Goal: Find specific page/section: Find specific page/section

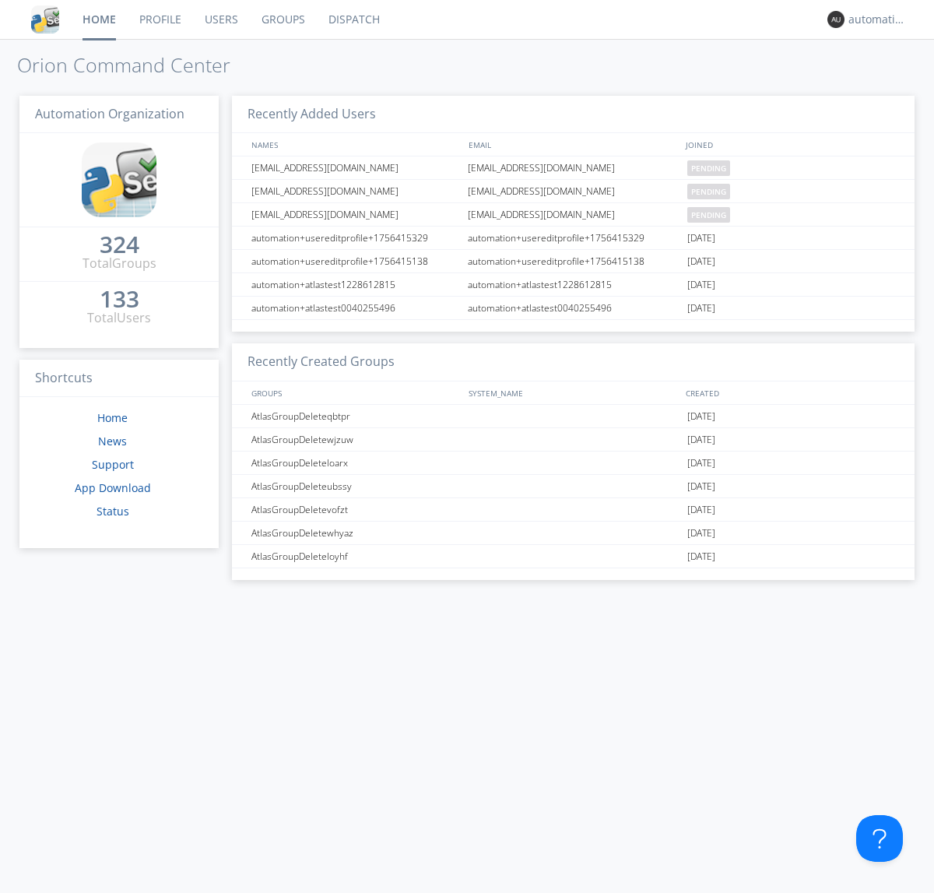
click at [353, 19] on link "Dispatch" at bounding box center [354, 19] width 75 height 39
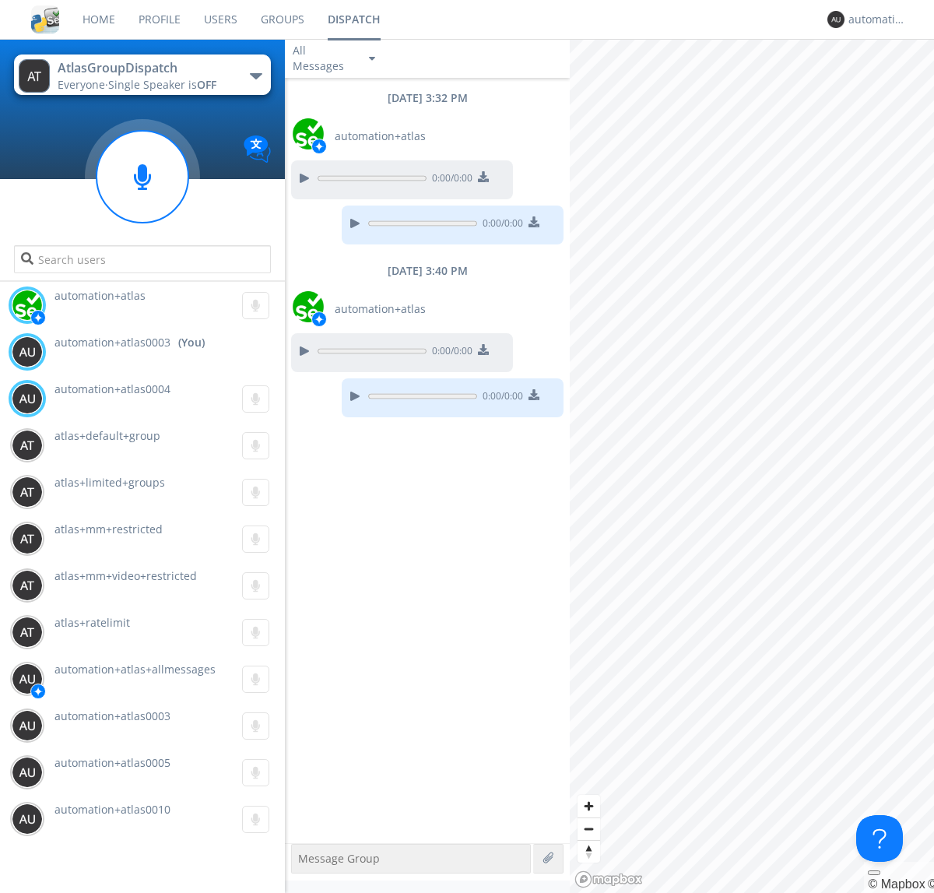
click at [255, 75] on div "button" at bounding box center [256, 76] width 12 height 6
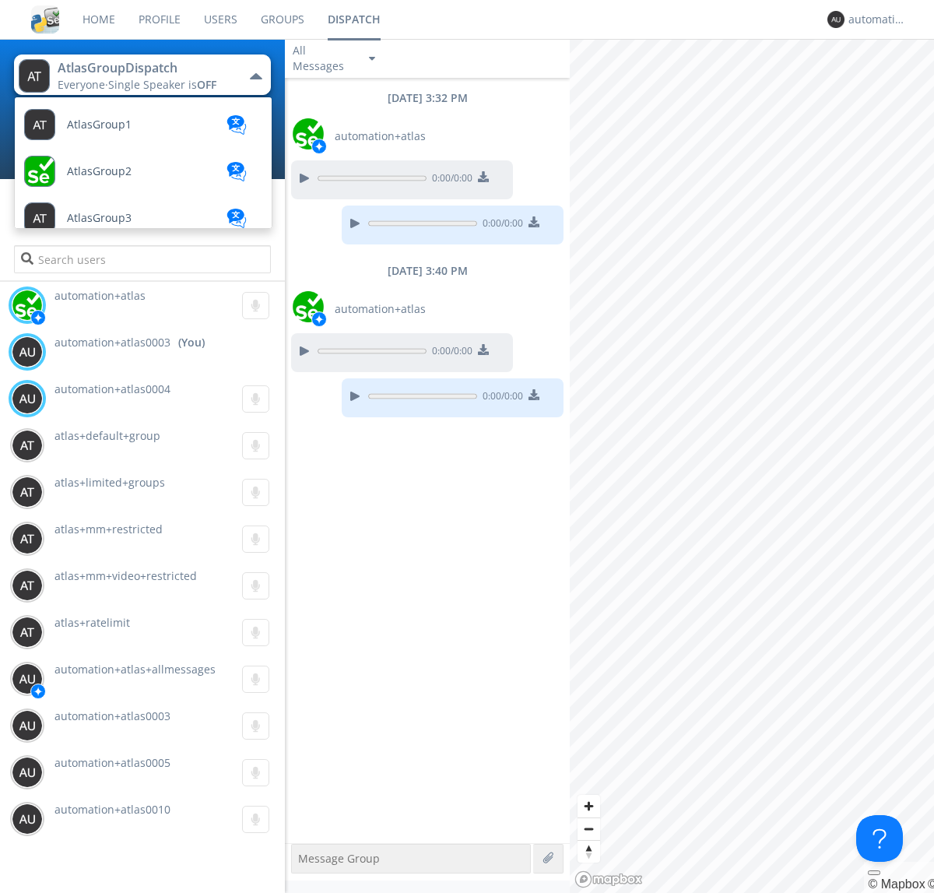
click at [121, 773] on span "AtlasGroupDispatch2" at bounding box center [122, 779] width 111 height 12
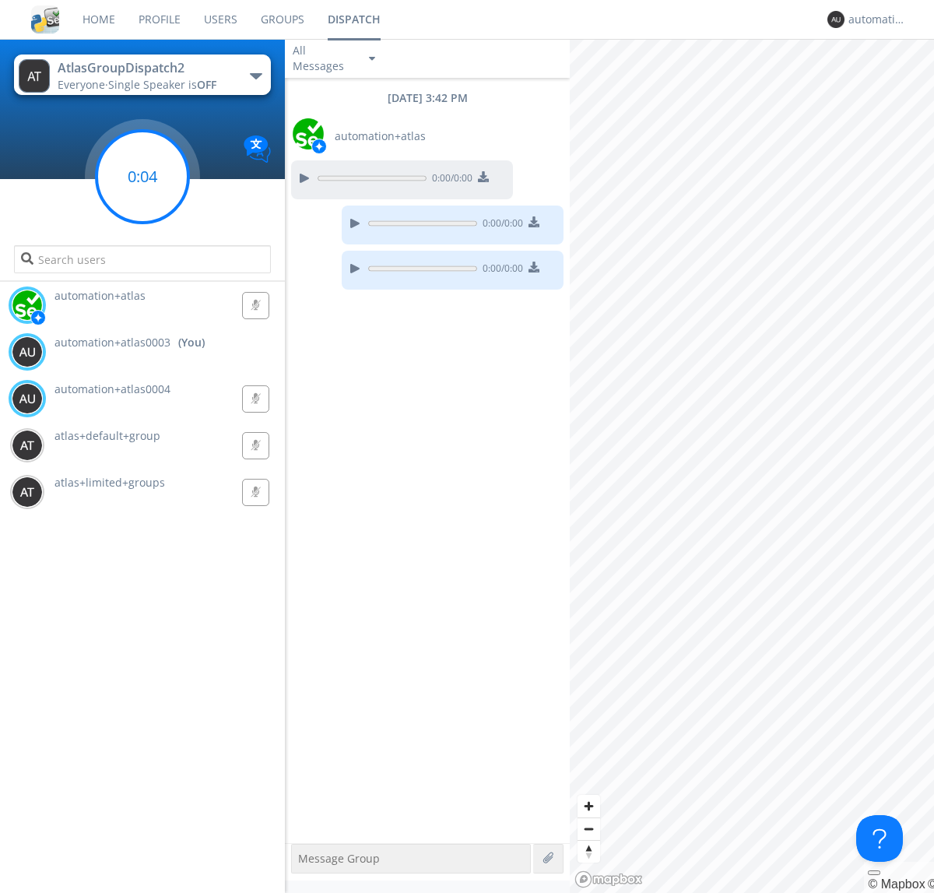
click at [142, 177] on g at bounding box center [143, 177] width 92 height 92
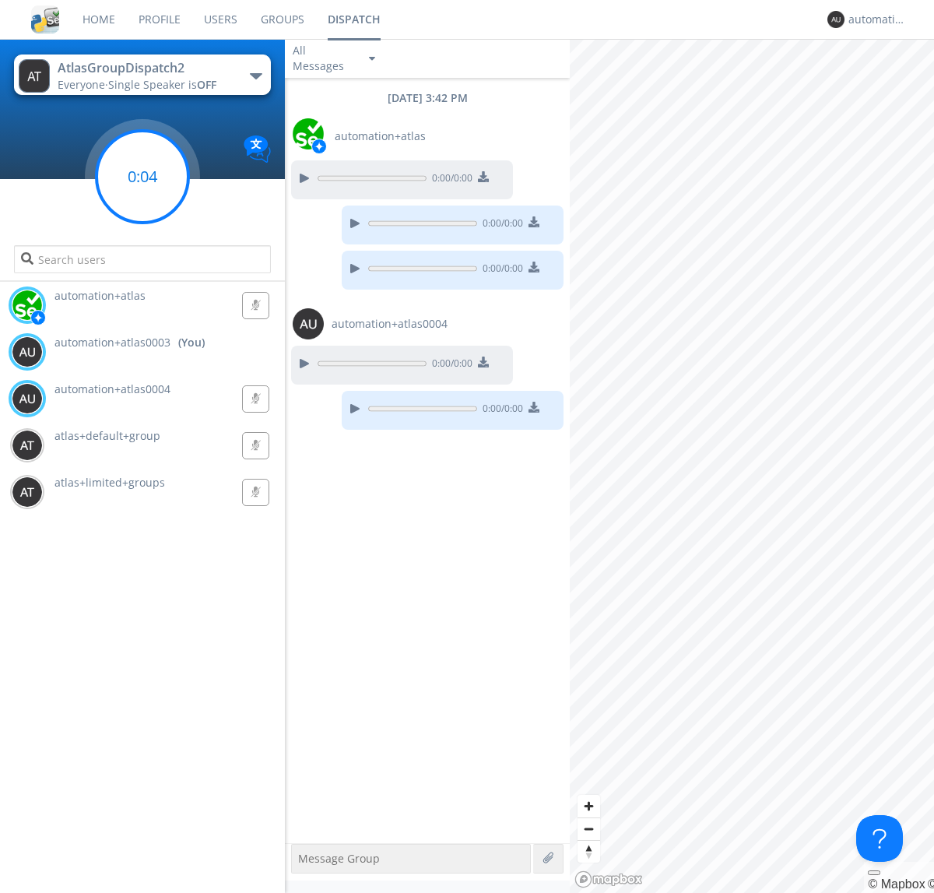
click at [142, 177] on g at bounding box center [143, 177] width 92 height 92
click at [873, 19] on div "automation+atlas0003" at bounding box center [877, 20] width 58 height 16
